Goal: Transaction & Acquisition: Purchase product/service

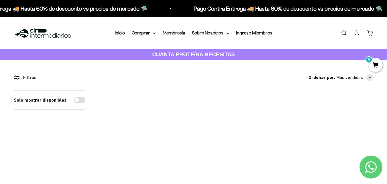
click at [341, 31] on link "Buscar" at bounding box center [344, 33] width 6 height 6
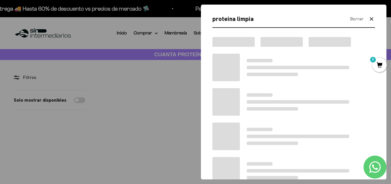
type input "proteina limpia"
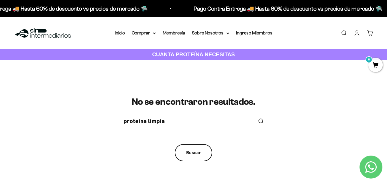
click at [190, 153] on div "Buscar" at bounding box center [193, 152] width 15 height 7
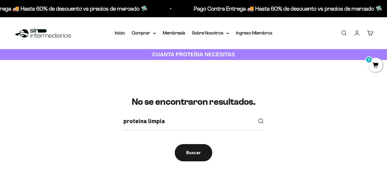
click at [117, 116] on div "No se encontraron resultados. proteina limpia Buscar" at bounding box center [193, 129] width 359 height 64
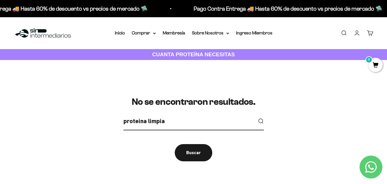
click at [168, 116] on input "proteina limpia" at bounding box center [187, 121] width 129 height 10
type input "p"
click at [141, 35] on summary "Comprar" at bounding box center [144, 32] width 24 height 7
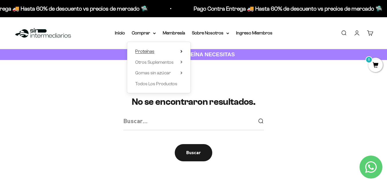
click at [143, 50] on span "Proteínas" at bounding box center [144, 51] width 19 height 5
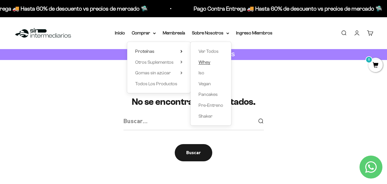
click at [205, 61] on span "Whey" at bounding box center [204, 62] width 12 height 5
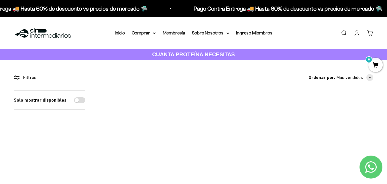
click at [344, 33] on link "Buscar" at bounding box center [344, 33] width 6 height 6
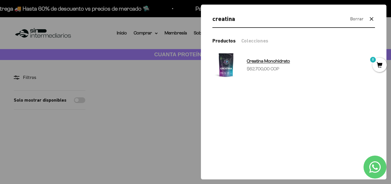
type input "creatina"
click at [227, 58] on img at bounding box center [226, 64] width 27 height 27
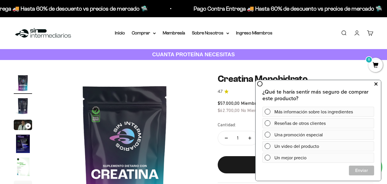
click at [375, 85] on icon at bounding box center [375, 83] width 3 height 7
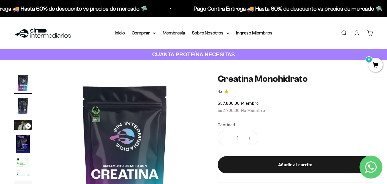
click at [373, 163] on icon "Contact us on WhatsApp" at bounding box center [370, 166] width 11 height 11
click at [189, 53] on strong "CUANTA PROTEÍNA NECESITAS" at bounding box center [193, 54] width 83 height 6
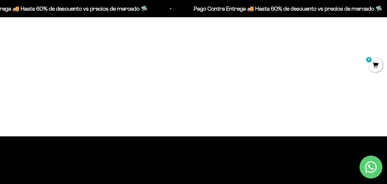
scroll to position [458, 0]
